Goal: Check status: Check status

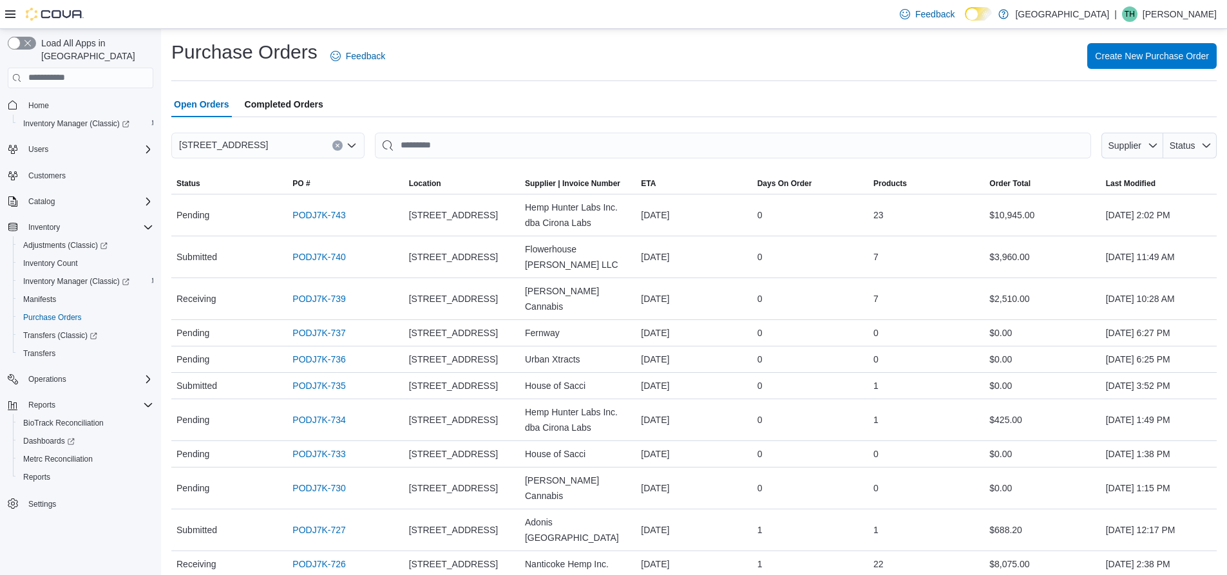
click at [302, 97] on span "Completed Orders" at bounding box center [284, 104] width 79 height 26
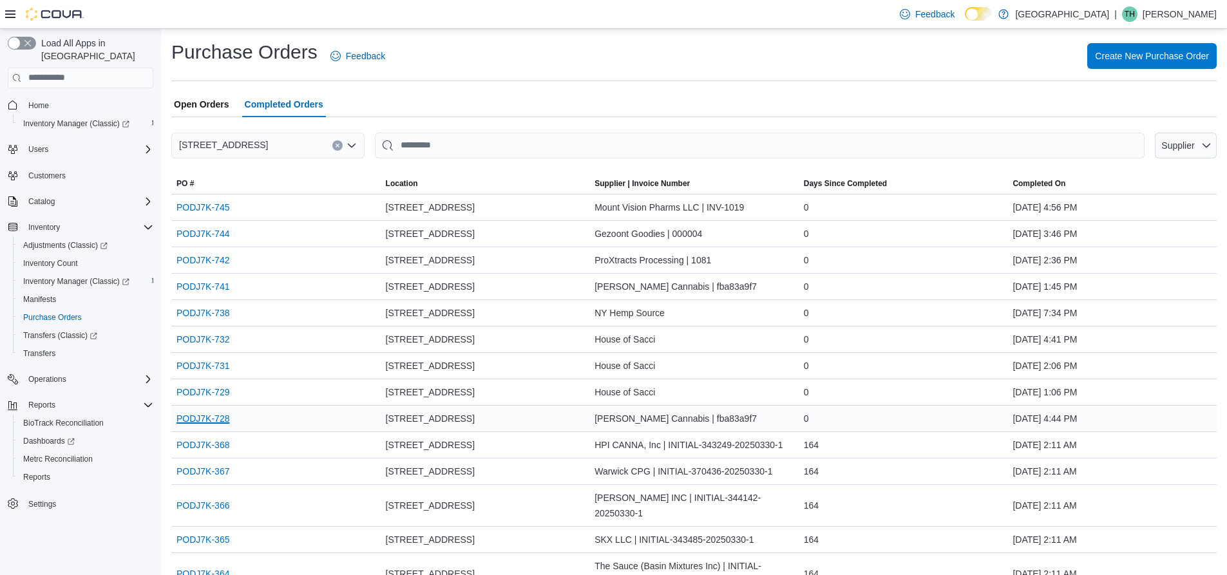
click at [206, 416] on link "PODJ7K-728" at bounding box center [202, 418] width 53 height 15
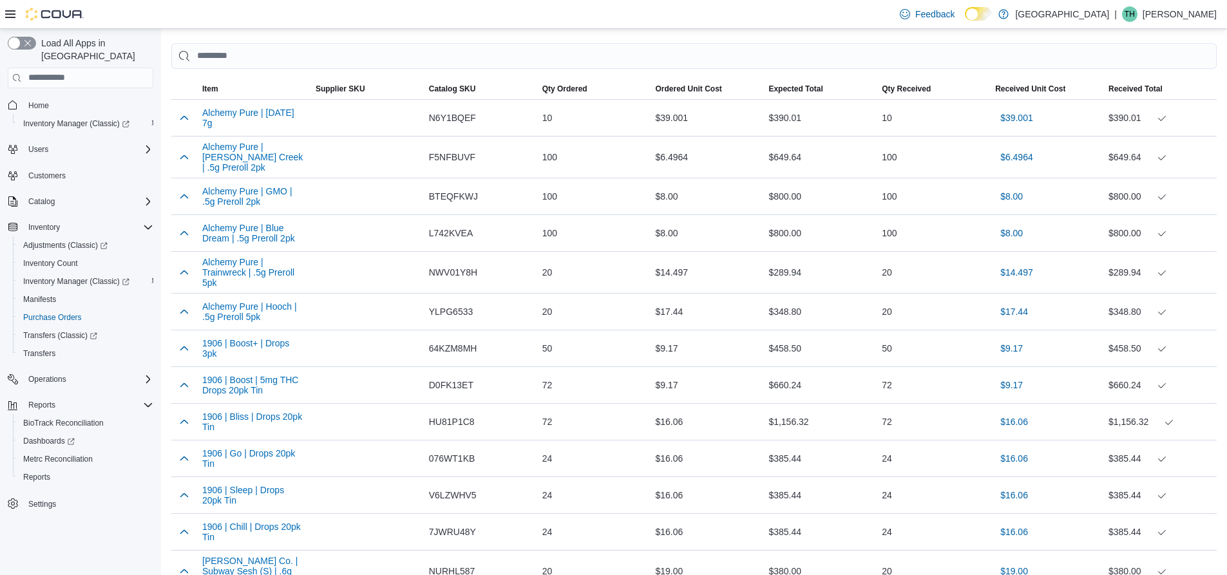
scroll to position [386, 0]
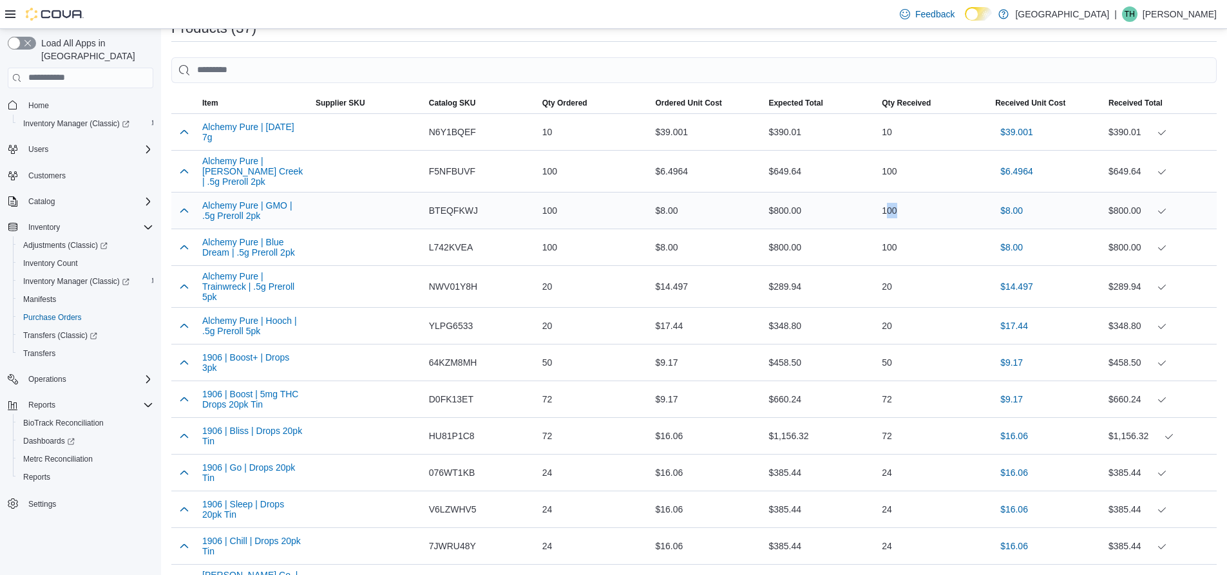
drag, startPoint x: 893, startPoint y: 207, endPoint x: 921, endPoint y: 205, distance: 28.4
click at [921, 205] on div "100" at bounding box center [932, 211] width 113 height 26
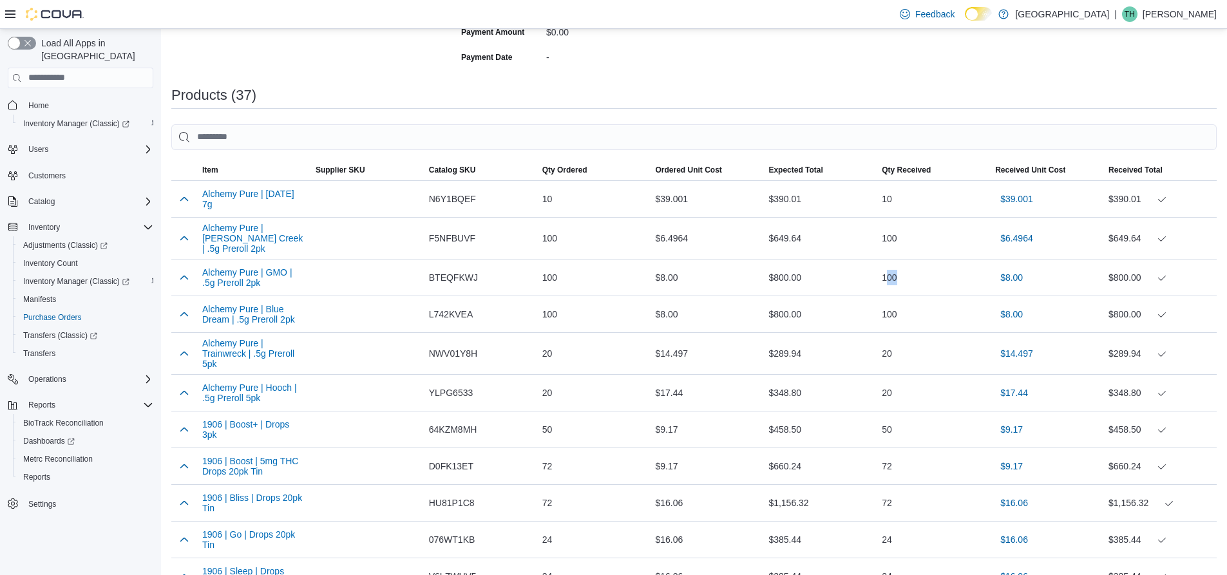
scroll to position [322, 0]
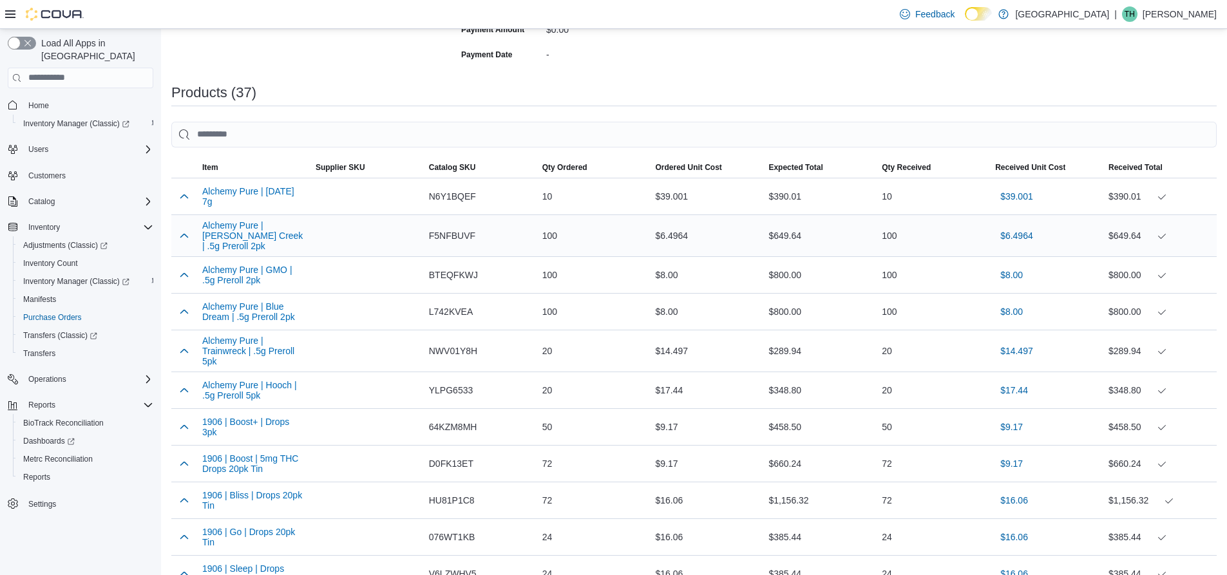
click at [314, 237] on div at bounding box center [366, 236] width 113 height 10
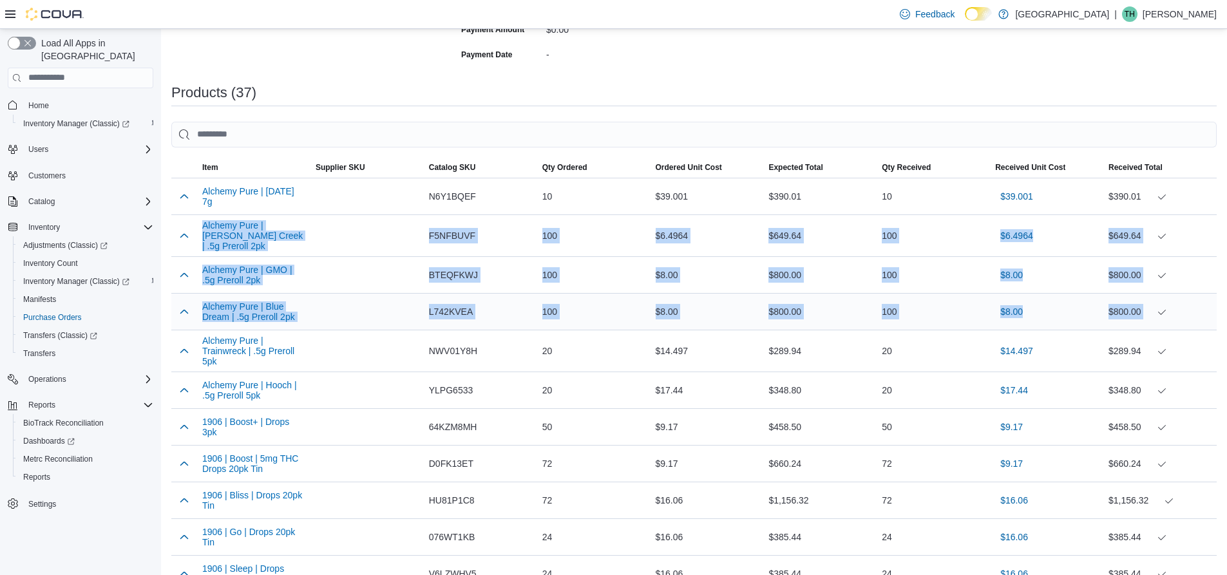
drag, startPoint x: 187, startPoint y: 221, endPoint x: 1187, endPoint y: 314, distance: 1004.4
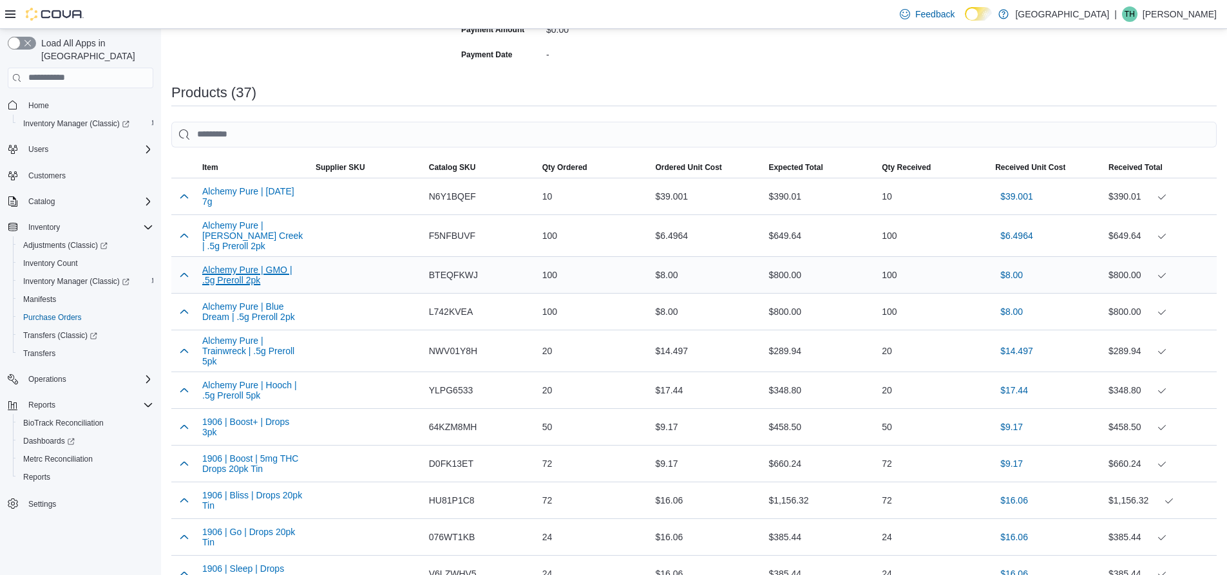
click at [263, 267] on button "Alchemy Pure | GMO | .5g Preroll 2pk" at bounding box center [253, 275] width 103 height 21
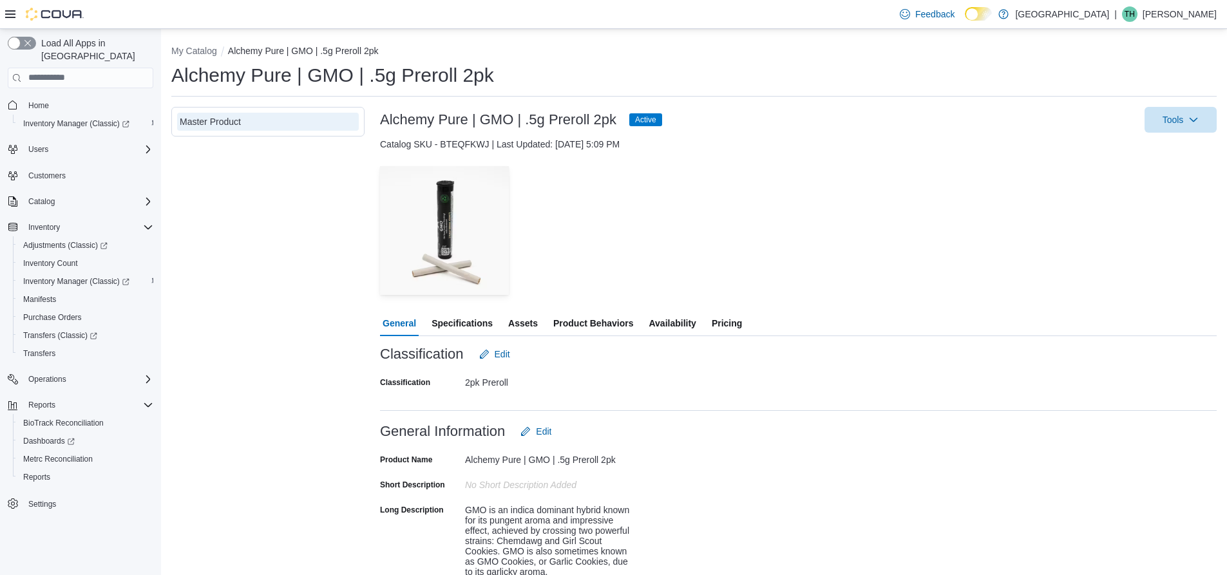
click at [665, 319] on span "Availability" at bounding box center [671, 323] width 47 height 26
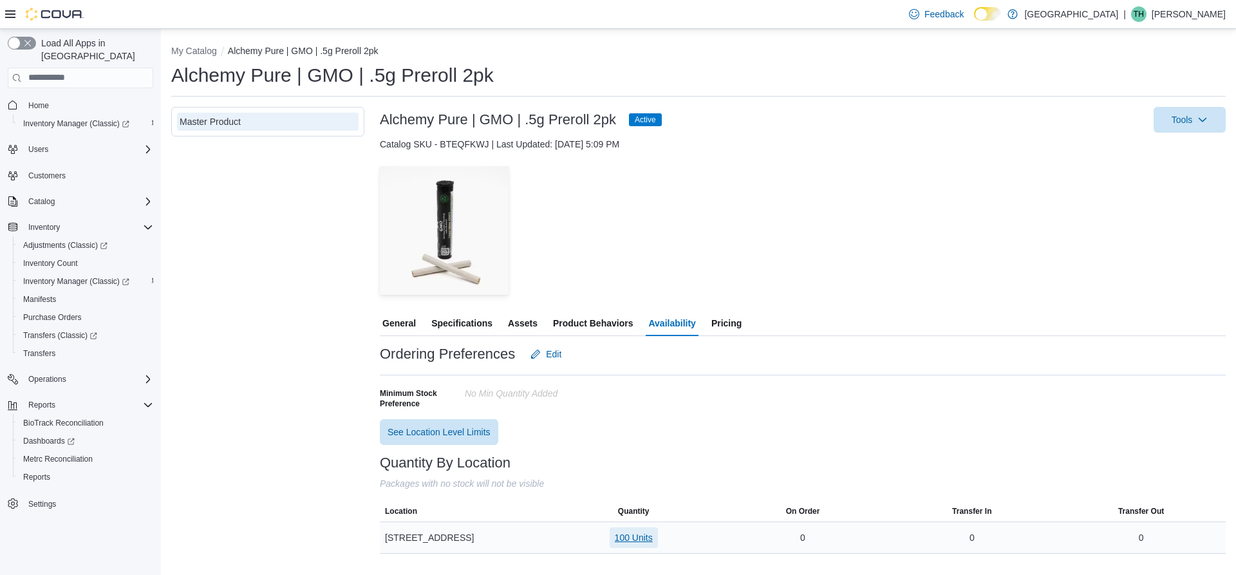
click at [642, 540] on span "100 Units" at bounding box center [634, 537] width 38 height 13
click at [57, 276] on span "Inventory Manager (Classic)" at bounding box center [76, 281] width 106 height 10
